Goal: Navigation & Orientation: Find specific page/section

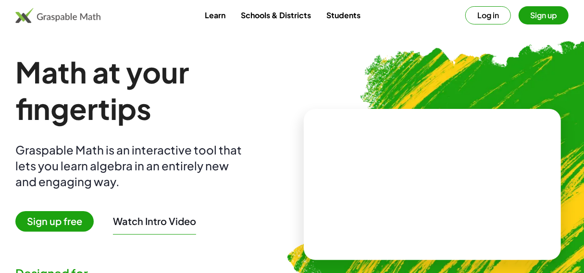
click at [479, 18] on button "Log in" at bounding box center [488, 15] width 46 height 18
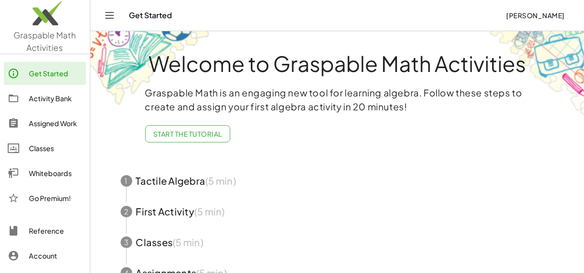
click at [107, 12] on icon "Toggle navigation" at bounding box center [110, 15] width 8 height 6
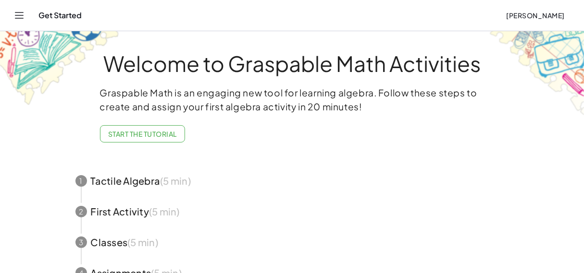
click at [15, 13] on icon "Toggle navigation" at bounding box center [19, 16] width 12 height 12
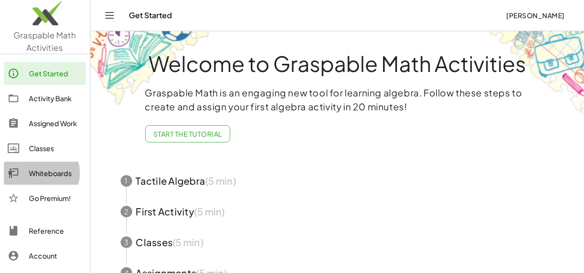
click at [45, 163] on link "Whiteboards" at bounding box center [45, 173] width 82 height 23
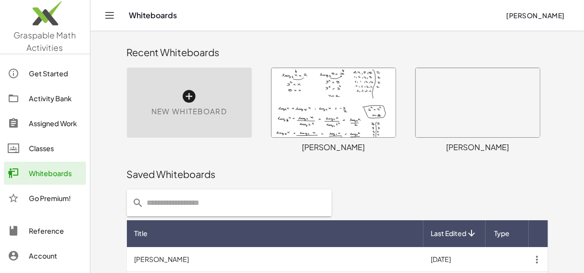
click at [329, 121] on div at bounding box center [333, 102] width 124 height 69
